Goal: Task Accomplishment & Management: Complete application form

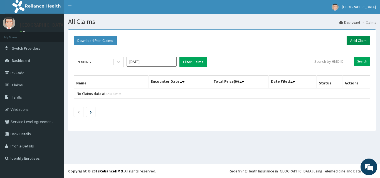
click at [354, 45] on link "Add Claim" at bounding box center [358, 40] width 24 height 9
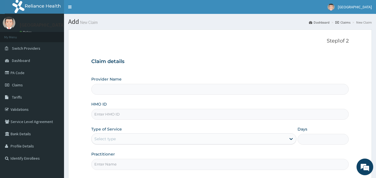
type input "[GEOGRAPHIC_DATA]"
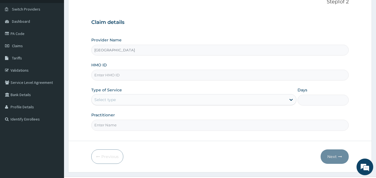
scroll to position [39, 0]
click at [135, 78] on input "HMO ID" at bounding box center [219, 75] width 257 height 11
paste input "CHL/11393/A"
type input "CHL/11393/A"
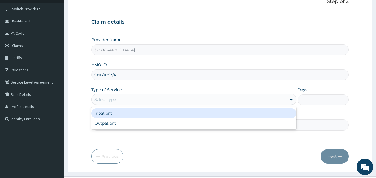
click at [121, 102] on div "Select type" at bounding box center [188, 99] width 194 height 9
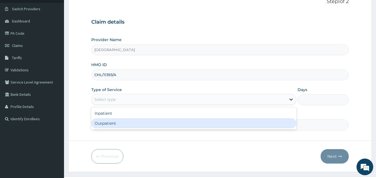
click at [110, 124] on div "Outpatient" at bounding box center [193, 123] width 205 height 10
type input "1"
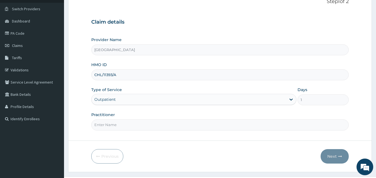
click at [116, 130] on input "Practitioner" at bounding box center [219, 125] width 257 height 11
type input "[PERSON_NAME]"
click at [334, 156] on button "Next" at bounding box center [334, 156] width 28 height 14
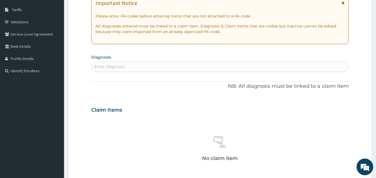
scroll to position [90, 0]
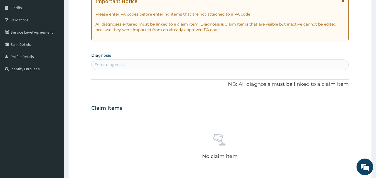
click at [175, 72] on div "PA Code / Prescription Code Enter Code(Secondary Care Only) Encounter Date DD-M…" at bounding box center [219, 108] width 257 height 288
click at [161, 65] on div "Enter diagnosis" at bounding box center [219, 64] width 257 height 9
type input "PLASMO"
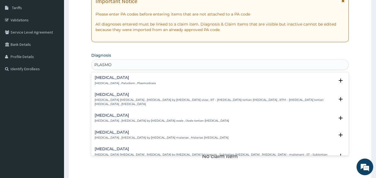
click at [110, 82] on p "[MEDICAL_DATA] , Paludism , Plasmodiosis" at bounding box center [125, 83] width 61 height 4
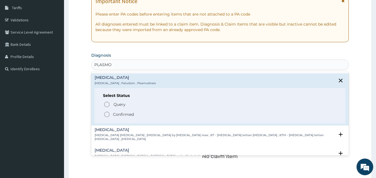
click at [109, 112] on icon "status option filled" at bounding box center [106, 114] width 7 height 7
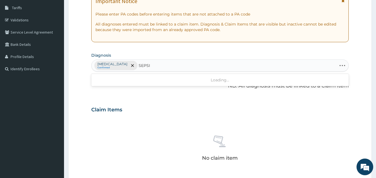
type input "[MEDICAL_DATA]"
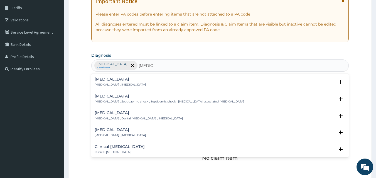
click at [112, 85] on p "[MEDICAL_DATA] , [MEDICAL_DATA]" at bounding box center [120, 85] width 51 height 4
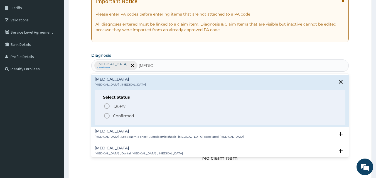
click at [107, 117] on icon "status option filled" at bounding box center [106, 116] width 7 height 7
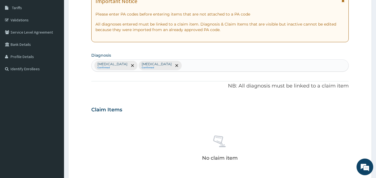
type input "S"
type input "LIP SWEL"
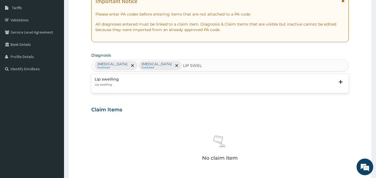
click at [106, 84] on p "Lip swelling" at bounding box center [107, 85] width 24 height 4
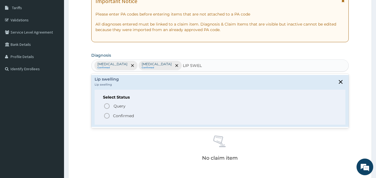
click at [107, 115] on icon "status option filled" at bounding box center [106, 116] width 7 height 7
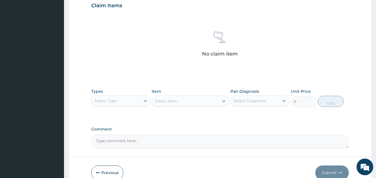
scroll to position [223, 0]
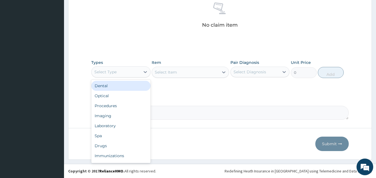
click at [128, 71] on div "Select Type" at bounding box center [115, 72] width 49 height 9
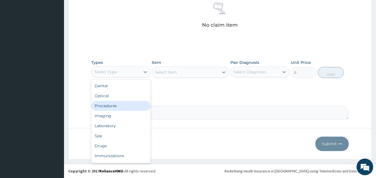
click at [114, 106] on div "Procedures" at bounding box center [120, 106] width 59 height 10
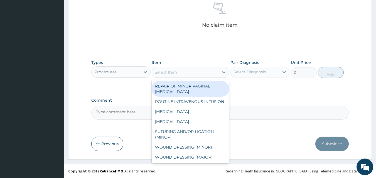
click at [166, 76] on div "Select Item" at bounding box center [185, 72] width 67 height 9
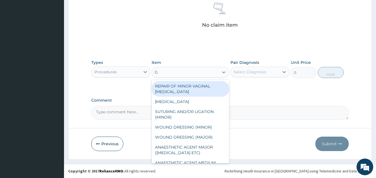
type input "GP"
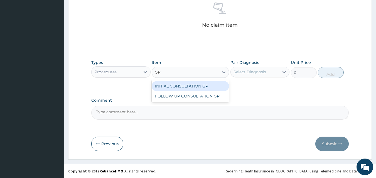
click at [176, 88] on div "INITIAL CONSULTATION GP" at bounding box center [190, 86] width 77 height 10
type input "3500"
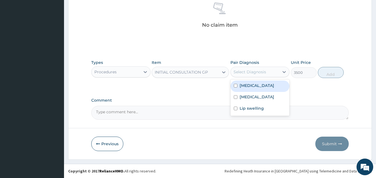
click at [266, 75] on div "Select Diagnosis" at bounding box center [254, 72] width 49 height 9
click at [257, 85] on div "[MEDICAL_DATA]" at bounding box center [259, 86] width 59 height 11
checkbox input "true"
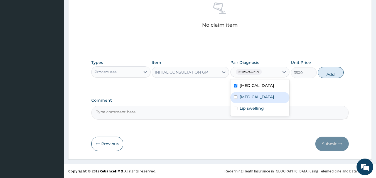
click at [252, 94] on label "[MEDICAL_DATA]" at bounding box center [256, 97] width 34 height 6
checkbox input "true"
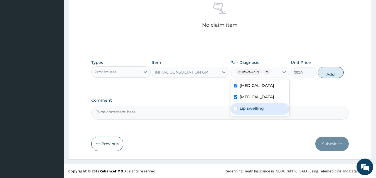
click at [253, 106] on label "Lip swelling" at bounding box center [251, 109] width 24 height 6
checkbox input "true"
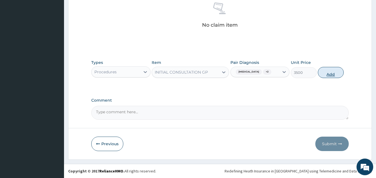
click at [326, 73] on button "Add" at bounding box center [330, 72] width 26 height 11
type input "0"
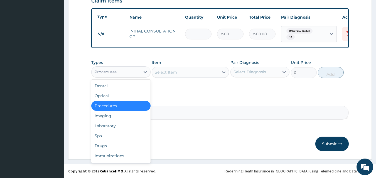
click at [132, 74] on div "Procedures" at bounding box center [115, 72] width 49 height 9
click at [115, 125] on div "Laboratory" at bounding box center [120, 126] width 59 height 10
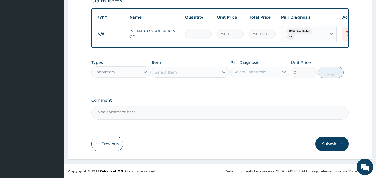
click at [158, 72] on div "Select Item" at bounding box center [166, 73] width 22 height 6
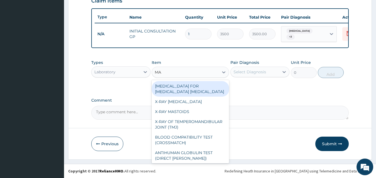
type input "MAL"
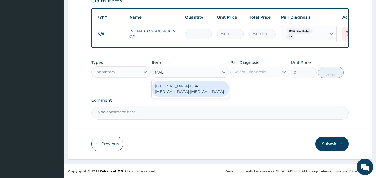
click at [174, 89] on div "[MEDICAL_DATA] FOR [MEDICAL_DATA] [MEDICAL_DATA]" at bounding box center [190, 89] width 77 height 16
type input "2200"
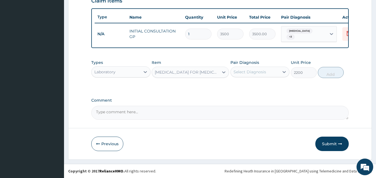
click at [242, 75] on div "Select Diagnosis" at bounding box center [254, 72] width 49 height 9
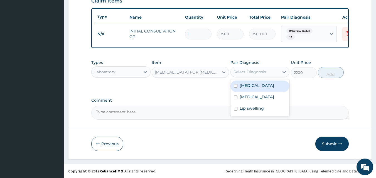
click at [238, 87] on div "[MEDICAL_DATA]" at bounding box center [259, 86] width 59 height 11
checkbox input "true"
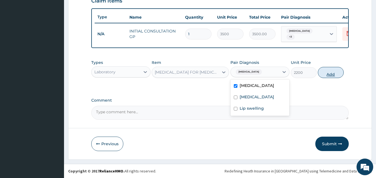
click at [327, 73] on button "Add" at bounding box center [330, 72] width 26 height 11
type input "0"
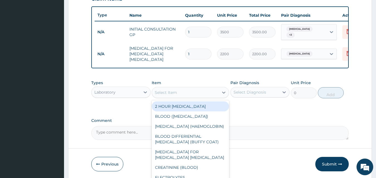
click at [163, 90] on div "Select Item" at bounding box center [166, 93] width 22 height 6
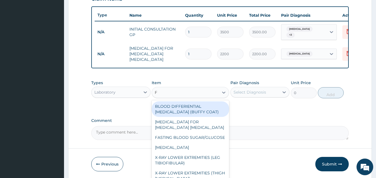
type input "FU"
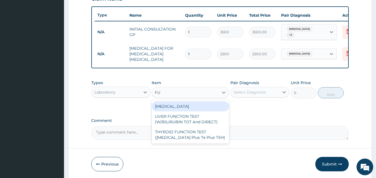
click at [172, 105] on div "[MEDICAL_DATA]" at bounding box center [190, 106] width 77 height 10
type input "3800"
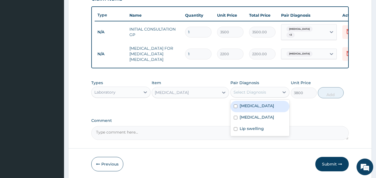
click at [262, 91] on div "Select Diagnosis" at bounding box center [249, 93] width 33 height 6
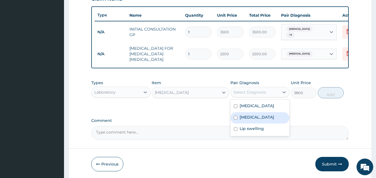
click at [250, 117] on label "[MEDICAL_DATA]" at bounding box center [256, 118] width 34 height 6
checkbox input "true"
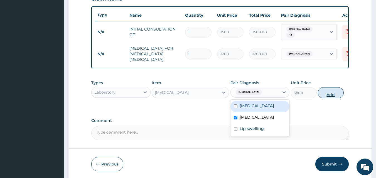
click at [331, 93] on button "Add" at bounding box center [330, 92] width 26 height 11
type input "0"
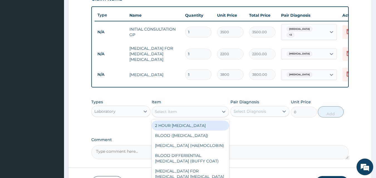
click at [189, 110] on div "Select Item" at bounding box center [185, 111] width 67 height 9
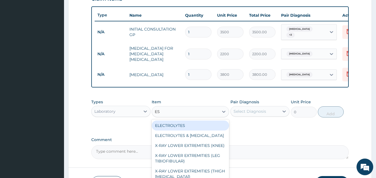
type input "ESR"
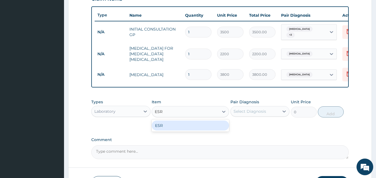
click at [191, 126] on div "ESR" at bounding box center [190, 126] width 77 height 10
type input "3000"
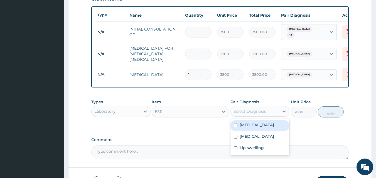
click at [260, 109] on div "Select Diagnosis" at bounding box center [249, 112] width 33 height 6
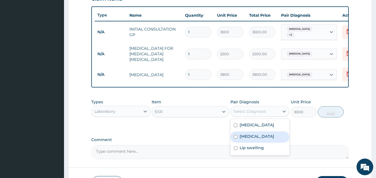
click at [255, 136] on div "[MEDICAL_DATA]" at bounding box center [259, 136] width 59 height 11
checkbox input "true"
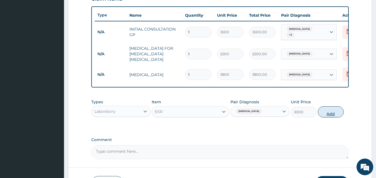
click at [331, 115] on button "Add" at bounding box center [330, 111] width 26 height 11
type input "0"
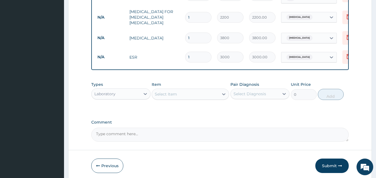
scroll to position [258, 0]
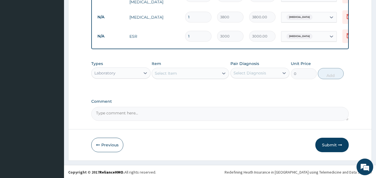
click at [118, 75] on div "Laboratory" at bounding box center [115, 73] width 49 height 9
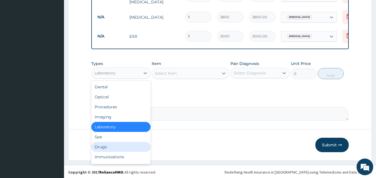
click at [101, 143] on div "Drugs" at bounding box center [120, 147] width 59 height 10
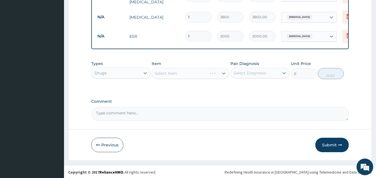
click at [177, 79] on div "Types Drugs Item Select Item Pair Diagnosis Select Diagnosis Unit Price 0 Add" at bounding box center [219, 70] width 257 height 24
click at [173, 74] on div "Select Item" at bounding box center [166, 74] width 22 height 6
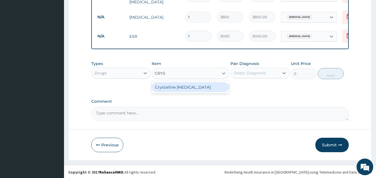
type input "CRYST"
click at [176, 87] on div "Crystalline [MEDICAL_DATA]" at bounding box center [190, 87] width 77 height 10
type input "300"
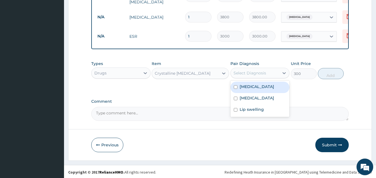
click at [257, 75] on div "Select Diagnosis" at bounding box center [254, 73] width 49 height 9
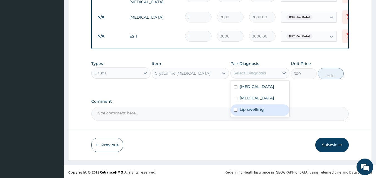
click at [248, 107] on label "Lip swelling" at bounding box center [251, 110] width 24 height 6
checkbox input "true"
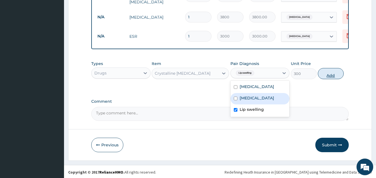
click at [327, 73] on button "Add" at bounding box center [330, 73] width 26 height 11
type input "0"
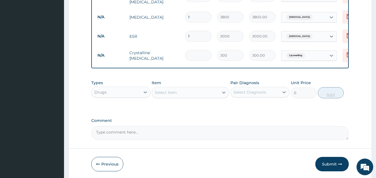
type input "0.00"
type input "3"
type input "900.00"
type input "3"
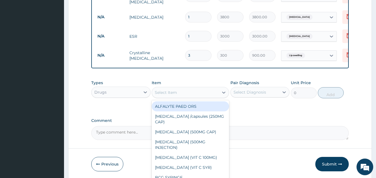
click at [165, 93] on div "Select Item" at bounding box center [166, 93] width 22 height 6
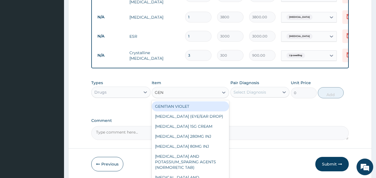
type input "GENT"
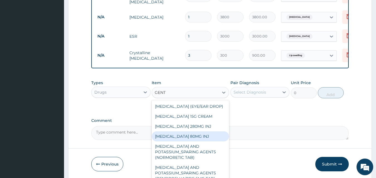
click at [178, 138] on div "[MEDICAL_DATA] 80MG INJ" at bounding box center [190, 136] width 77 height 10
type input "350"
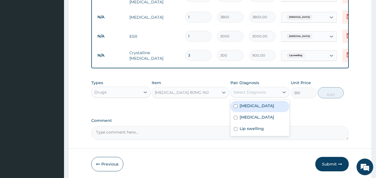
click at [247, 90] on div "Select Diagnosis" at bounding box center [249, 93] width 33 height 6
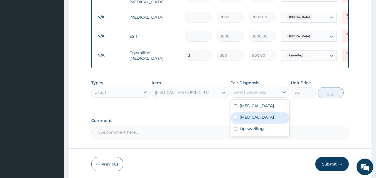
click at [243, 119] on div "[MEDICAL_DATA]" at bounding box center [259, 117] width 59 height 11
checkbox input "true"
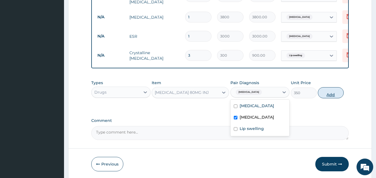
click at [326, 92] on button "Add" at bounding box center [330, 92] width 26 height 11
type input "0"
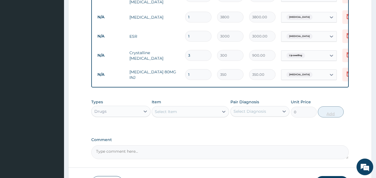
type input "0.00"
type input "3"
type input "1050.00"
type input "3"
click at [162, 114] on div "Select Item" at bounding box center [185, 111] width 67 height 9
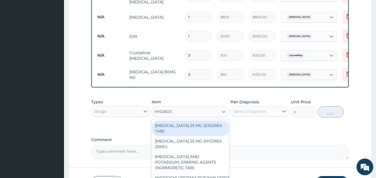
type input "HYDROCO"
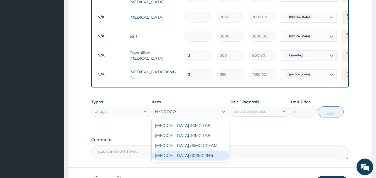
click at [180, 153] on div "[MEDICAL_DATA] (100MG INJ)" at bounding box center [190, 156] width 77 height 10
type input "450"
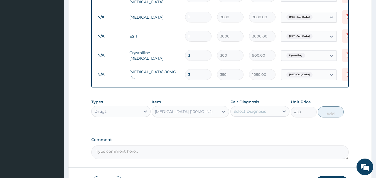
click at [275, 110] on div "Select Diagnosis" at bounding box center [254, 111] width 49 height 9
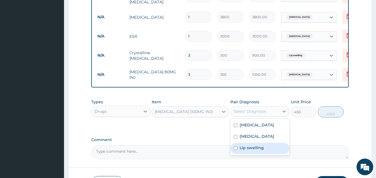
click at [261, 147] on label "Lip swelling" at bounding box center [251, 148] width 24 height 6
checkbox input "true"
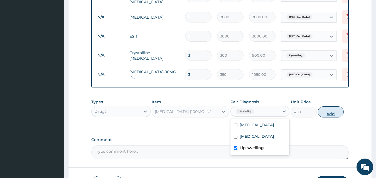
click at [332, 110] on button "Add" at bounding box center [330, 111] width 26 height 11
type input "0"
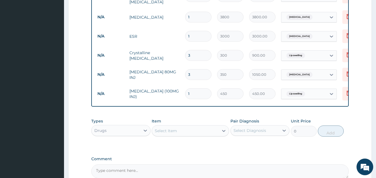
click at [160, 136] on div "Types Drugs Item Select Item Pair Diagnosis Select Diagnosis Unit Price 0 Add" at bounding box center [219, 128] width 257 height 24
click at [159, 133] on div "Select Item" at bounding box center [185, 130] width 67 height 9
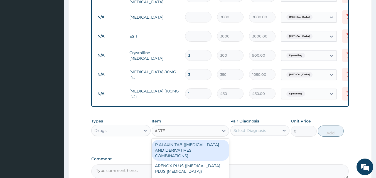
type input "ARTEM"
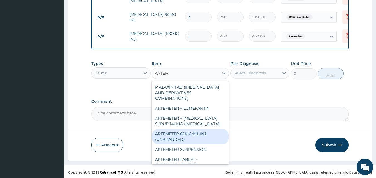
click at [192, 129] on div "ARTEMETER 80MG/ML INJ (UNBRANDED)" at bounding box center [190, 137] width 77 height 16
type input "350"
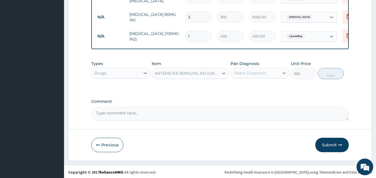
click at [271, 73] on div "Select Diagnosis" at bounding box center [254, 73] width 49 height 9
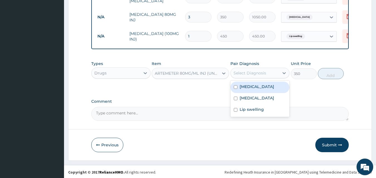
click at [257, 86] on div "[MEDICAL_DATA]" at bounding box center [259, 87] width 59 height 11
checkbox input "true"
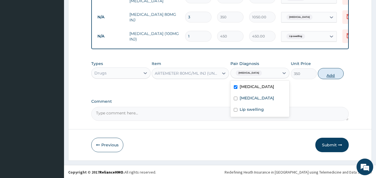
click at [334, 72] on button "Add" at bounding box center [330, 73] width 26 height 11
type input "0"
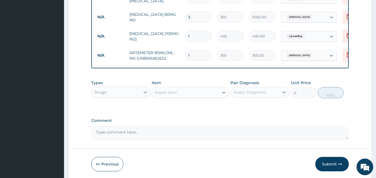
type input "0.00"
type input "4"
type input "1400.00"
type input "4"
click at [159, 92] on div "Select Item" at bounding box center [166, 93] width 22 height 6
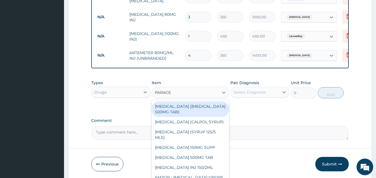
type input "PARACET"
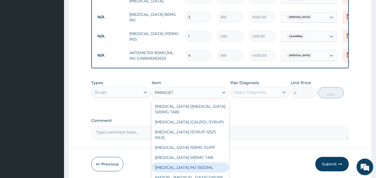
click at [182, 165] on div "[MEDICAL_DATA] INJ 150/2ML" at bounding box center [190, 168] width 77 height 10
type input "100"
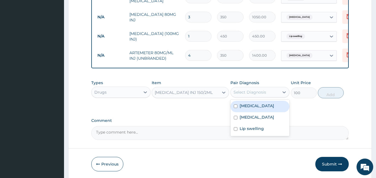
click at [268, 88] on div "Select Diagnosis" at bounding box center [254, 92] width 49 height 9
click at [251, 105] on label "[MEDICAL_DATA]" at bounding box center [256, 106] width 34 height 6
checkbox input "true"
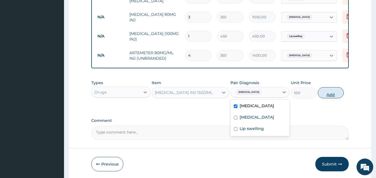
click at [327, 97] on button "Add" at bounding box center [330, 92] width 26 height 11
type input "0"
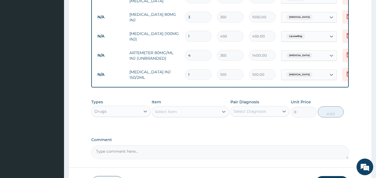
type input "0.00"
type input "4"
type input "400.00"
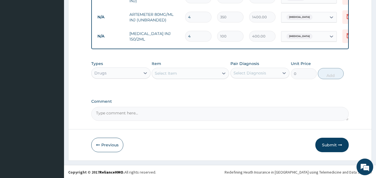
type input "4"
click at [162, 75] on div "Select Item" at bounding box center [166, 74] width 22 height 6
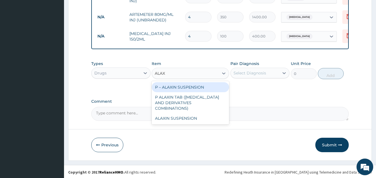
type input "ALAXI"
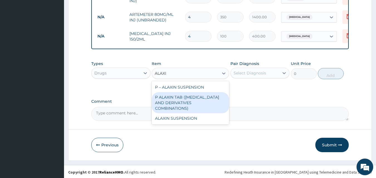
click at [180, 104] on div "P ALAXIN TAB ([MEDICAL_DATA] AND DERIVATIVES COMBINATIONS)" at bounding box center [190, 102] width 77 height 21
type input "1800"
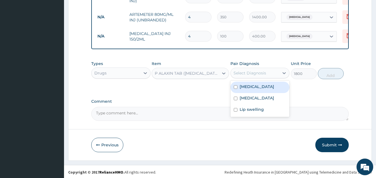
click at [263, 74] on div "Select Diagnosis" at bounding box center [249, 73] width 33 height 6
click at [255, 87] on div "[MEDICAL_DATA]" at bounding box center [259, 87] width 59 height 11
checkbox input "true"
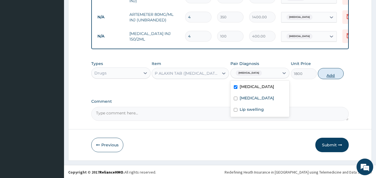
click at [333, 74] on button "Add" at bounding box center [330, 73] width 26 height 11
type input "0"
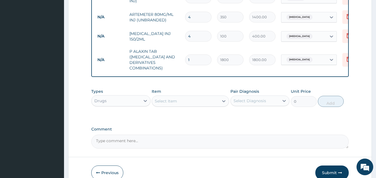
click at [166, 101] on div "Select Item" at bounding box center [166, 101] width 22 height 6
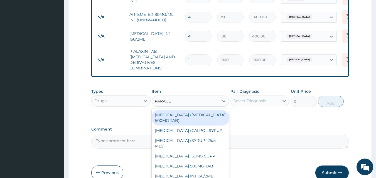
type input "PARACET"
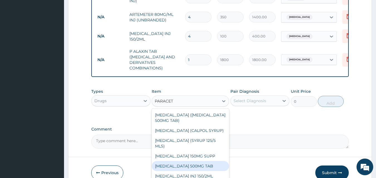
click at [179, 165] on div "[MEDICAL_DATA] 500MG TAB" at bounding box center [190, 166] width 77 height 10
type input "35"
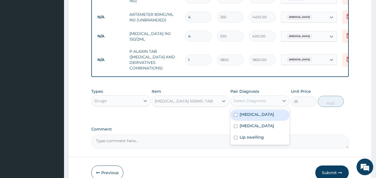
click at [263, 102] on div "Select Diagnosis" at bounding box center [249, 101] width 33 height 6
click at [251, 117] on div "[MEDICAL_DATA]" at bounding box center [259, 115] width 59 height 11
checkbox input "true"
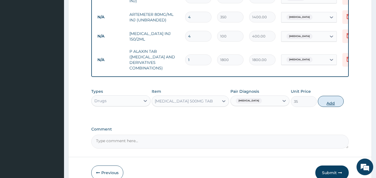
click at [326, 102] on button "Add" at bounding box center [330, 101] width 26 height 11
type input "0"
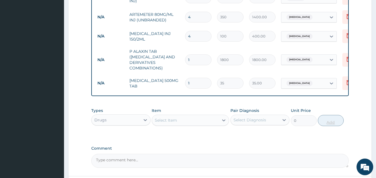
type input "18"
type input "630.00"
type input "18"
click at [168, 118] on div "Select Item" at bounding box center [166, 121] width 22 height 6
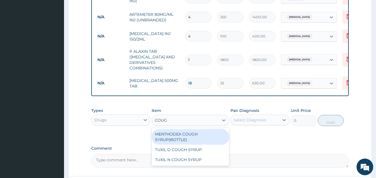
type input "COUGH"
click at [179, 136] on div "MENTHODEX COUGH SYRUP(BOTTLE)" at bounding box center [190, 137] width 77 height 16
type input "1200"
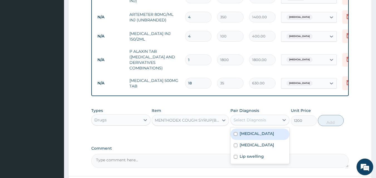
click at [244, 119] on div "Select Diagnosis" at bounding box center [249, 120] width 33 height 6
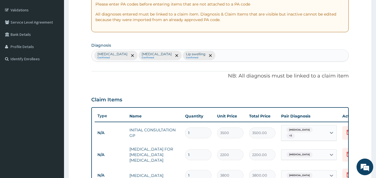
scroll to position [96, 0]
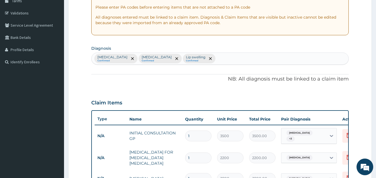
click at [224, 57] on div "[MEDICAL_DATA] Confirmed [MEDICAL_DATA] Confirmed Lip swelling Confirmed" at bounding box center [219, 59] width 257 height 12
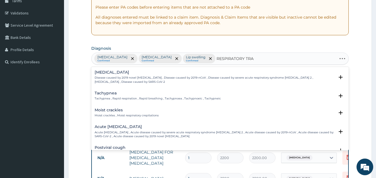
type input "RESPIRATORY TRACT"
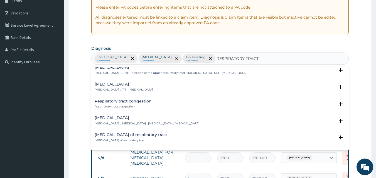
scroll to position [48, 0]
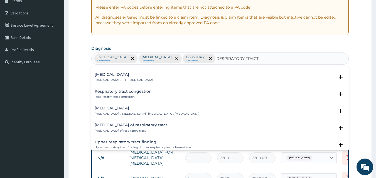
click at [120, 73] on h4 "[MEDICAL_DATA]" at bounding box center [124, 75] width 58 height 4
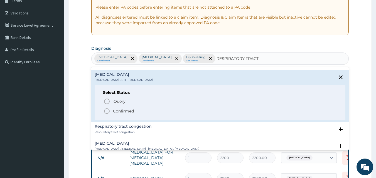
click at [112, 109] on span "Confirmed" at bounding box center [220, 111] width 234 height 7
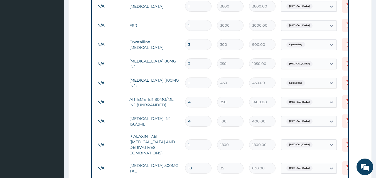
scroll to position [329, 0]
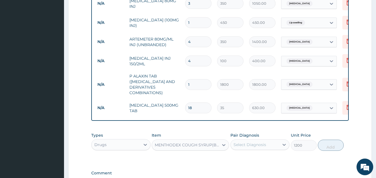
click at [260, 143] on div "Select Diagnosis" at bounding box center [249, 145] width 33 height 6
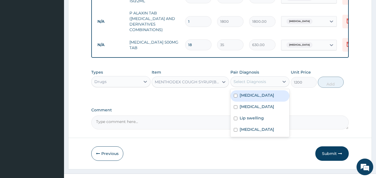
scroll to position [391, 0]
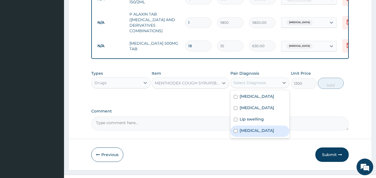
click at [246, 132] on label "[MEDICAL_DATA]" at bounding box center [256, 131] width 34 height 6
checkbox input "true"
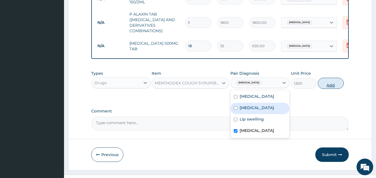
click at [330, 83] on button "Add" at bounding box center [330, 83] width 26 height 11
type input "0"
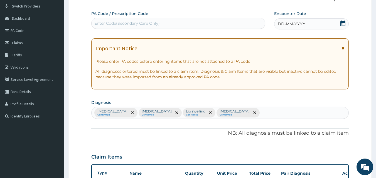
scroll to position [28, 0]
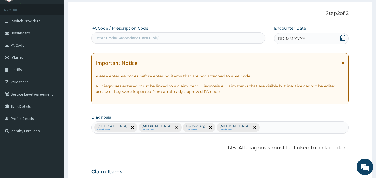
click at [220, 36] on div "Enter Code(Secondary Care Only)" at bounding box center [177, 38] width 173 height 9
paste input "PA/C76AB2"
type input "PA/C76AB2"
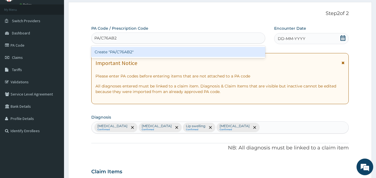
click at [205, 56] on div "Create "PA/C76AB2"" at bounding box center [178, 52] width 174 height 10
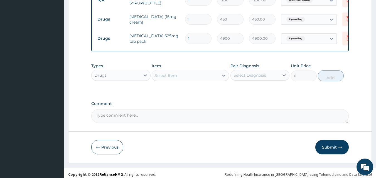
scroll to position [458, 0]
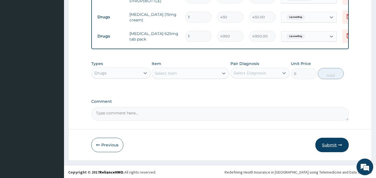
click at [327, 148] on button "Submit" at bounding box center [331, 145] width 33 height 14
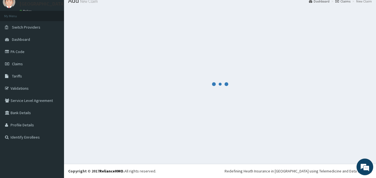
scroll to position [21, 0]
